Goal: Information Seeking & Learning: Check status

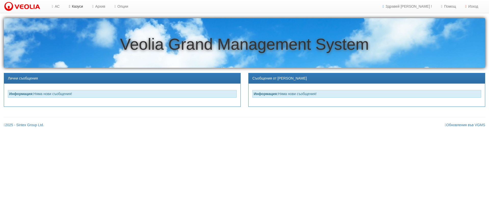
click at [79, 7] on link "Казуси" at bounding box center [74, 6] width 23 height 13
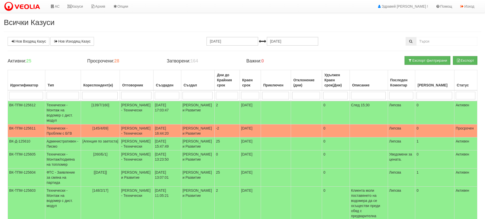
click at [412, 95] on input "search" at bounding box center [402, 96] width 24 height 8
type input "23"
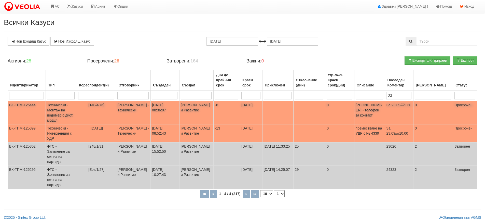
scroll to position [10, 0]
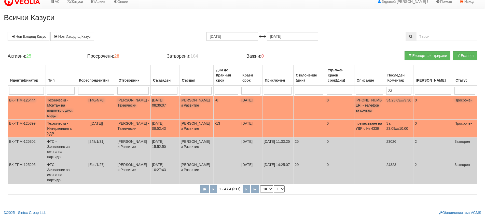
click at [180, 102] on td "[DATE] 08:36:07" at bounding box center [165, 107] width 29 height 23
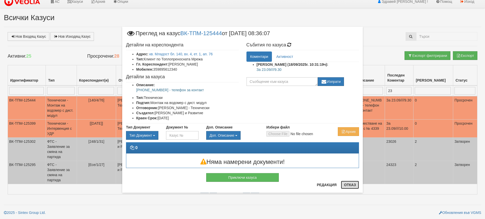
click at [351, 186] on button "Отказ" at bounding box center [350, 185] width 18 height 8
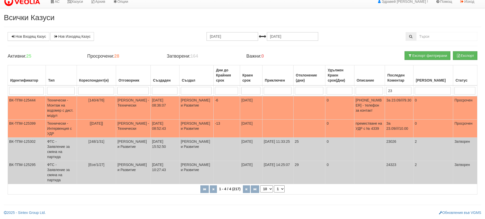
click at [404, 87] on input "23" at bounding box center [399, 91] width 25 height 8
type input "2"
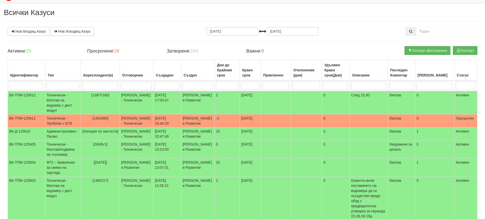
click at [102, 87] on input "search" at bounding box center [99, 86] width 35 height 8
type input "11"
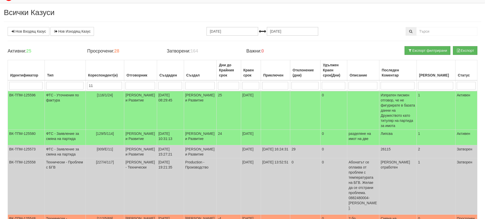
type input "112"
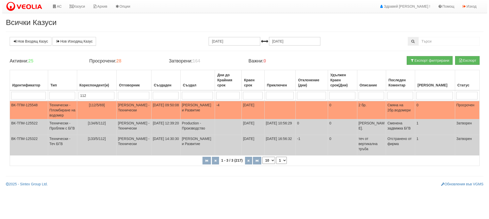
scroll to position [0, 0]
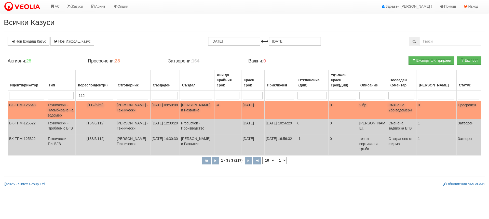
type input "112"
click at [99, 110] on td "[112/5/69]" at bounding box center [96, 110] width 40 height 18
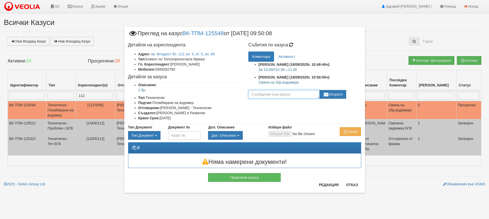
click at [276, 92] on textarea at bounding box center [283, 94] width 71 height 9
type textarea "н"
type textarea "На 23.09////да се чуем"
click at [333, 95] on button "Изпрати" at bounding box center [333, 94] width 27 height 9
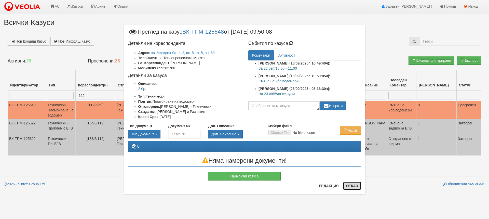
click at [351, 187] on button "Отказ" at bounding box center [352, 186] width 18 height 8
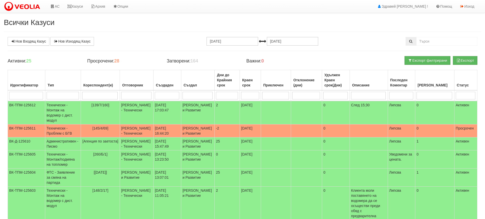
click at [409, 95] on input "search" at bounding box center [402, 96] width 24 height 8
type input "2"
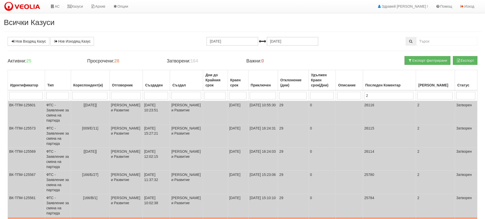
type input "23"
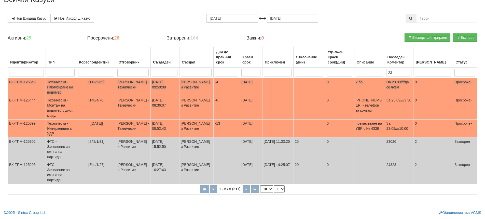
scroll to position [33, 0]
type input "23"
click at [95, 69] on input "search" at bounding box center [96, 73] width 36 height 8
type input "13"
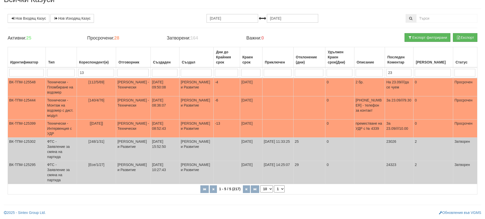
type input "139"
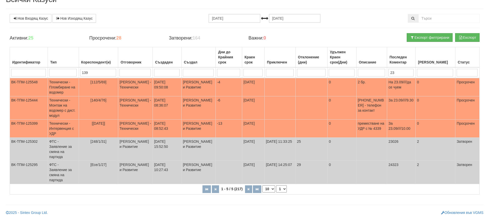
scroll to position [0, 0]
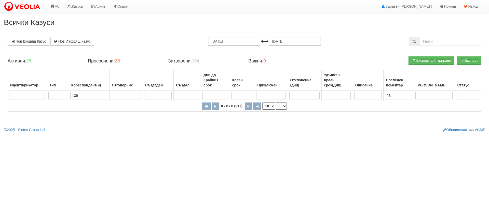
type input "139"
click at [405, 97] on input "23" at bounding box center [398, 96] width 27 height 8
type input "2"
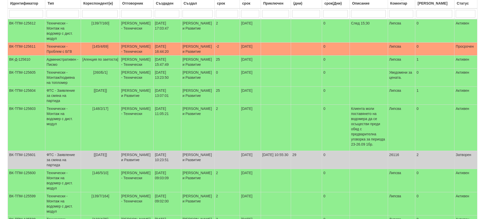
scroll to position [51, 0]
